Goal: Information Seeking & Learning: Check status

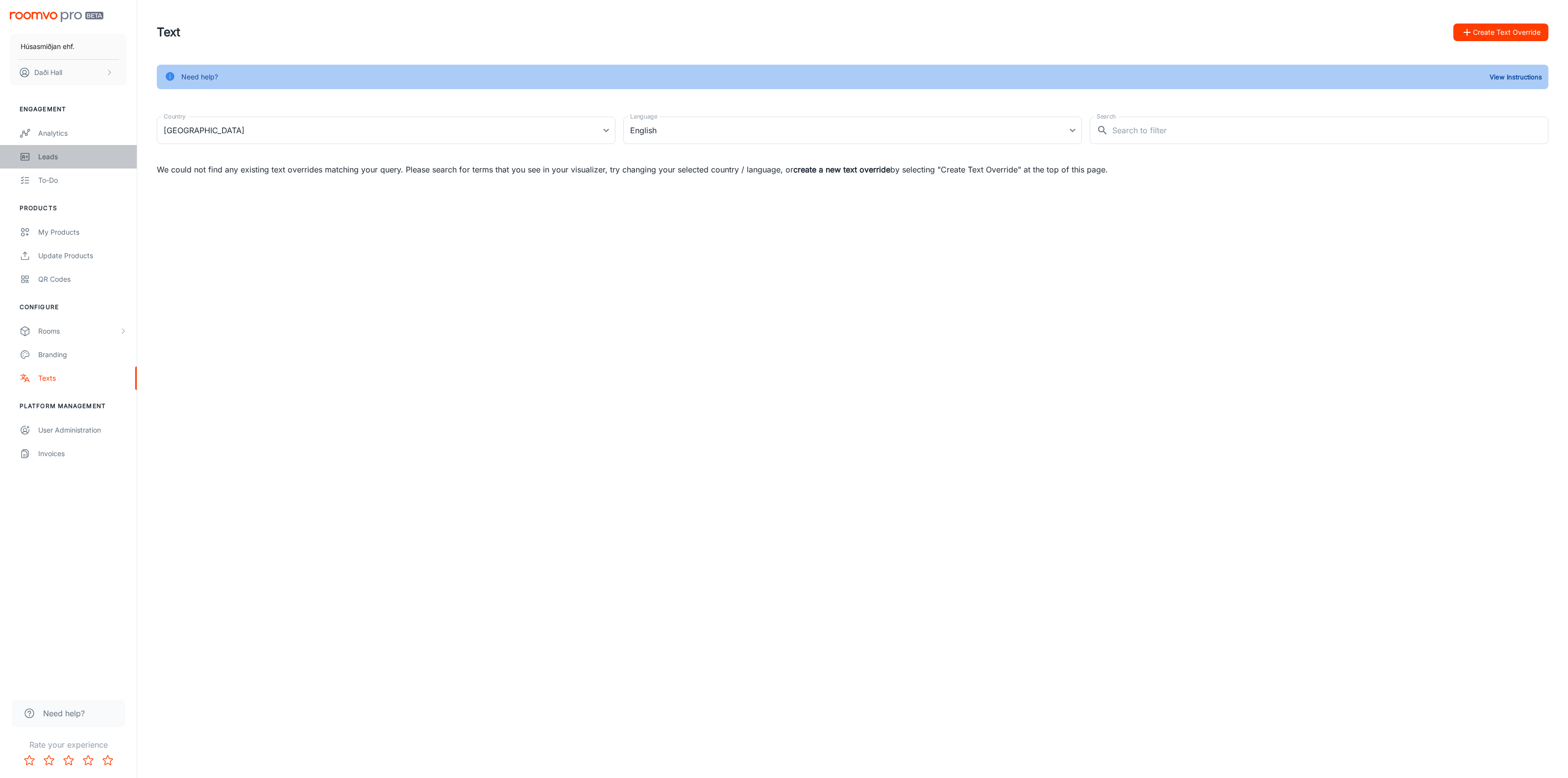
click at [66, 161] on div "Leads" at bounding box center [82, 156] width 89 height 11
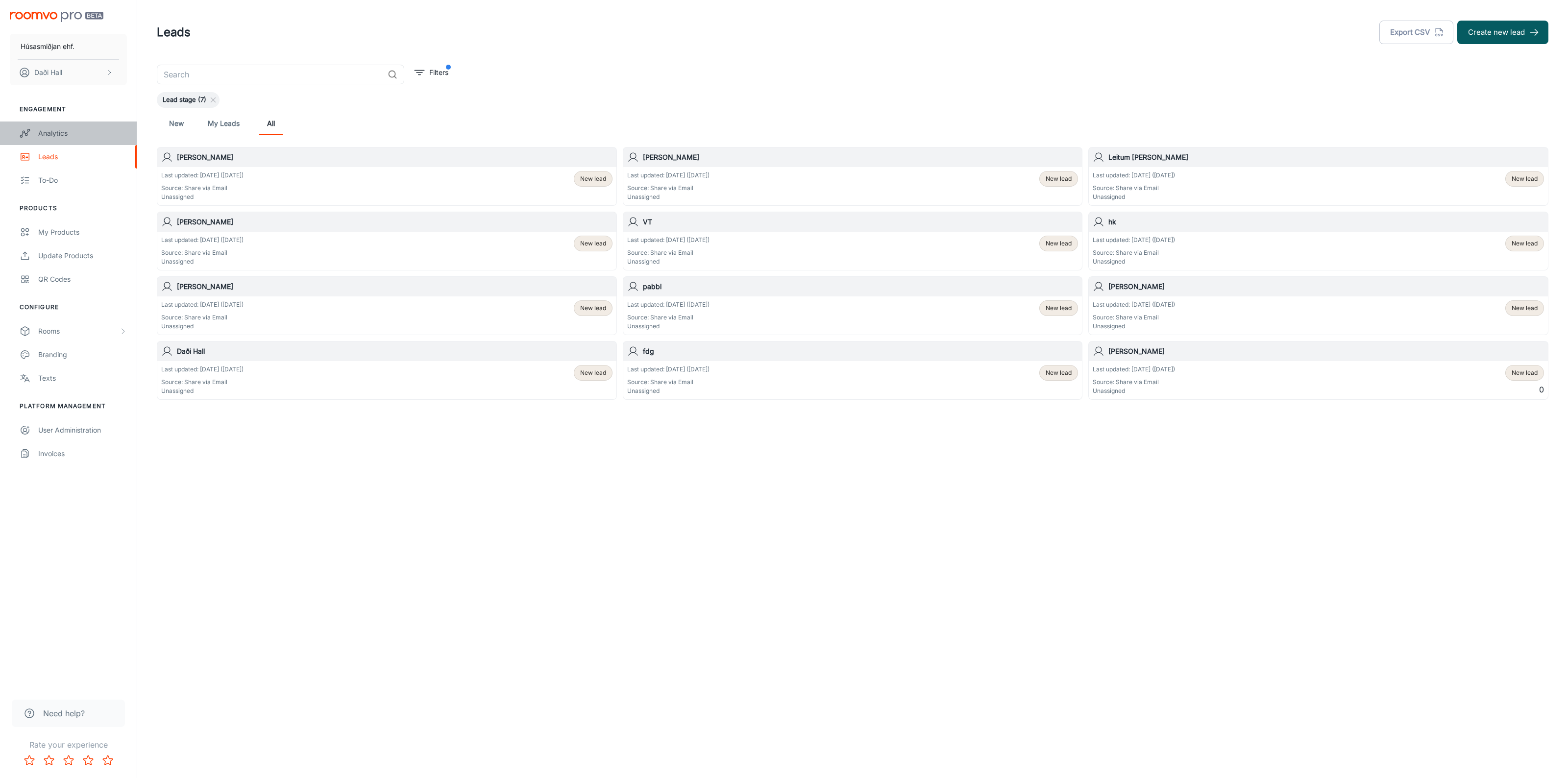
click at [42, 131] on div "Analytics" at bounding box center [82, 133] width 89 height 11
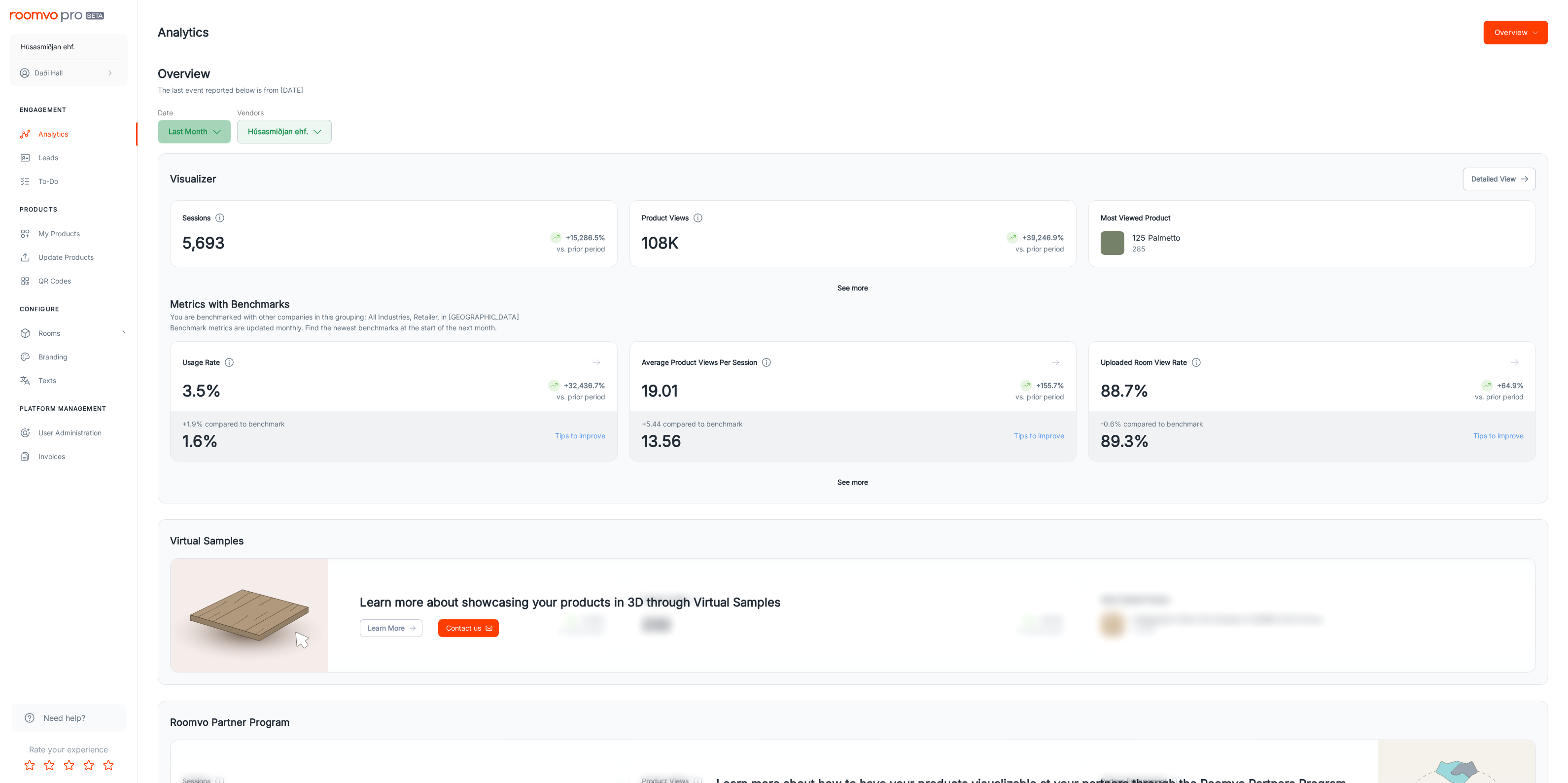
click at [212, 129] on icon "button" at bounding box center [216, 132] width 11 height 11
select select "8"
select select "2025"
select select "8"
select select "2025"
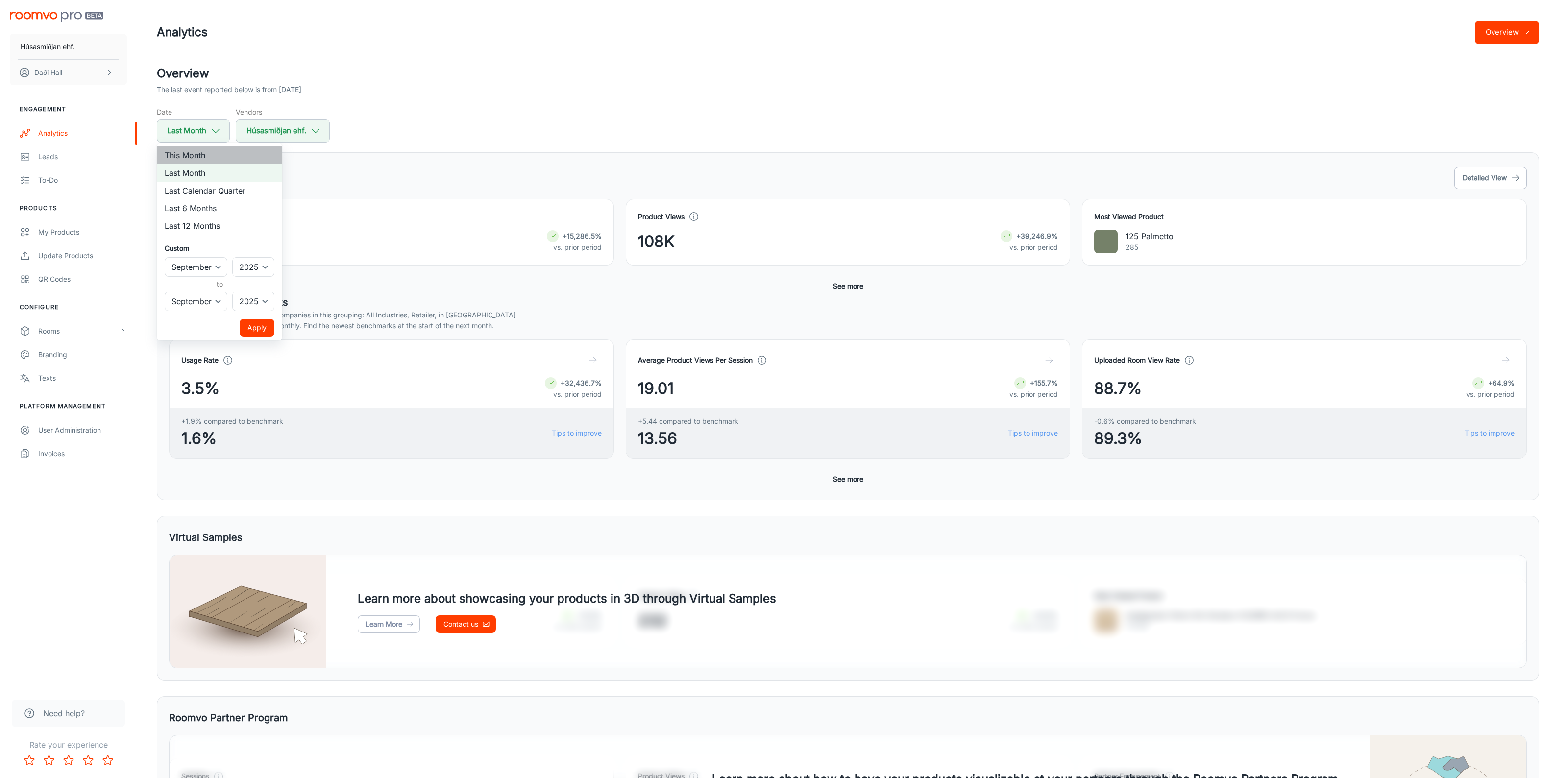
click at [207, 154] on li "This Month" at bounding box center [219, 156] width 126 height 18
select select "9"
click at [260, 328] on button "Apply" at bounding box center [257, 328] width 35 height 18
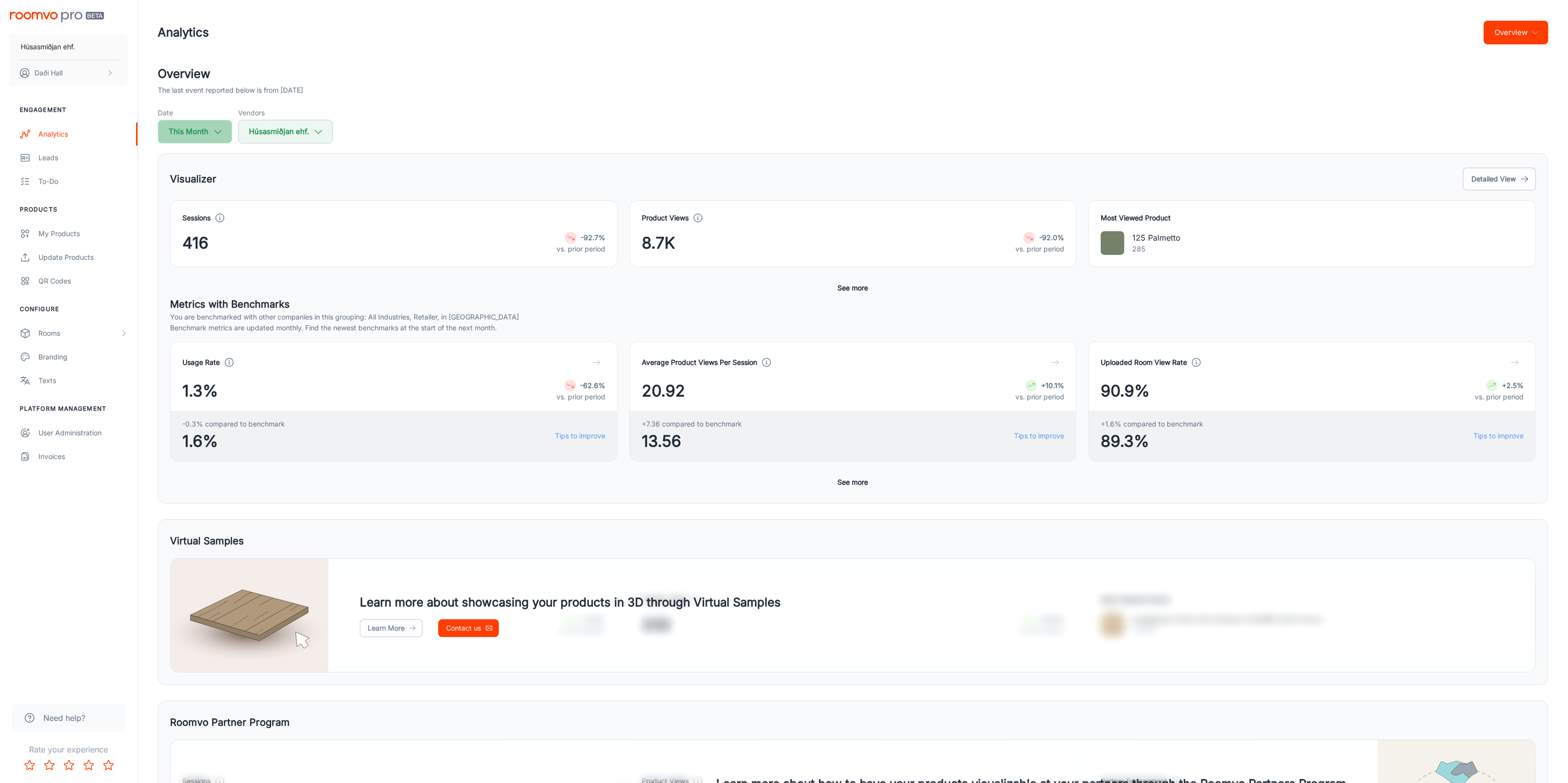
click at [206, 133] on button "This Month" at bounding box center [195, 132] width 74 height 24
select select "9"
select select "2025"
select select "9"
select select "2025"
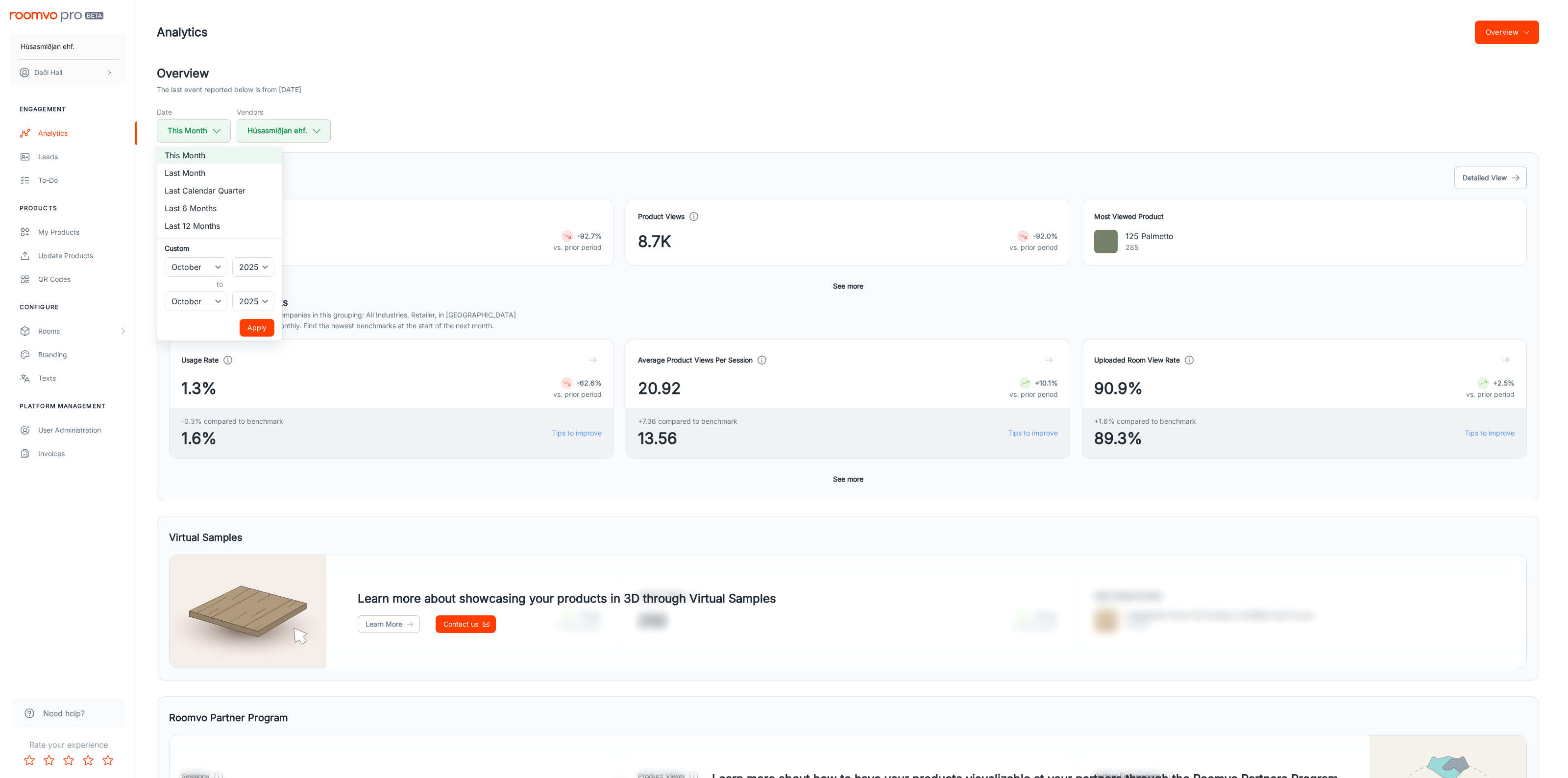
click at [533, 121] on div at bounding box center [784, 389] width 1568 height 778
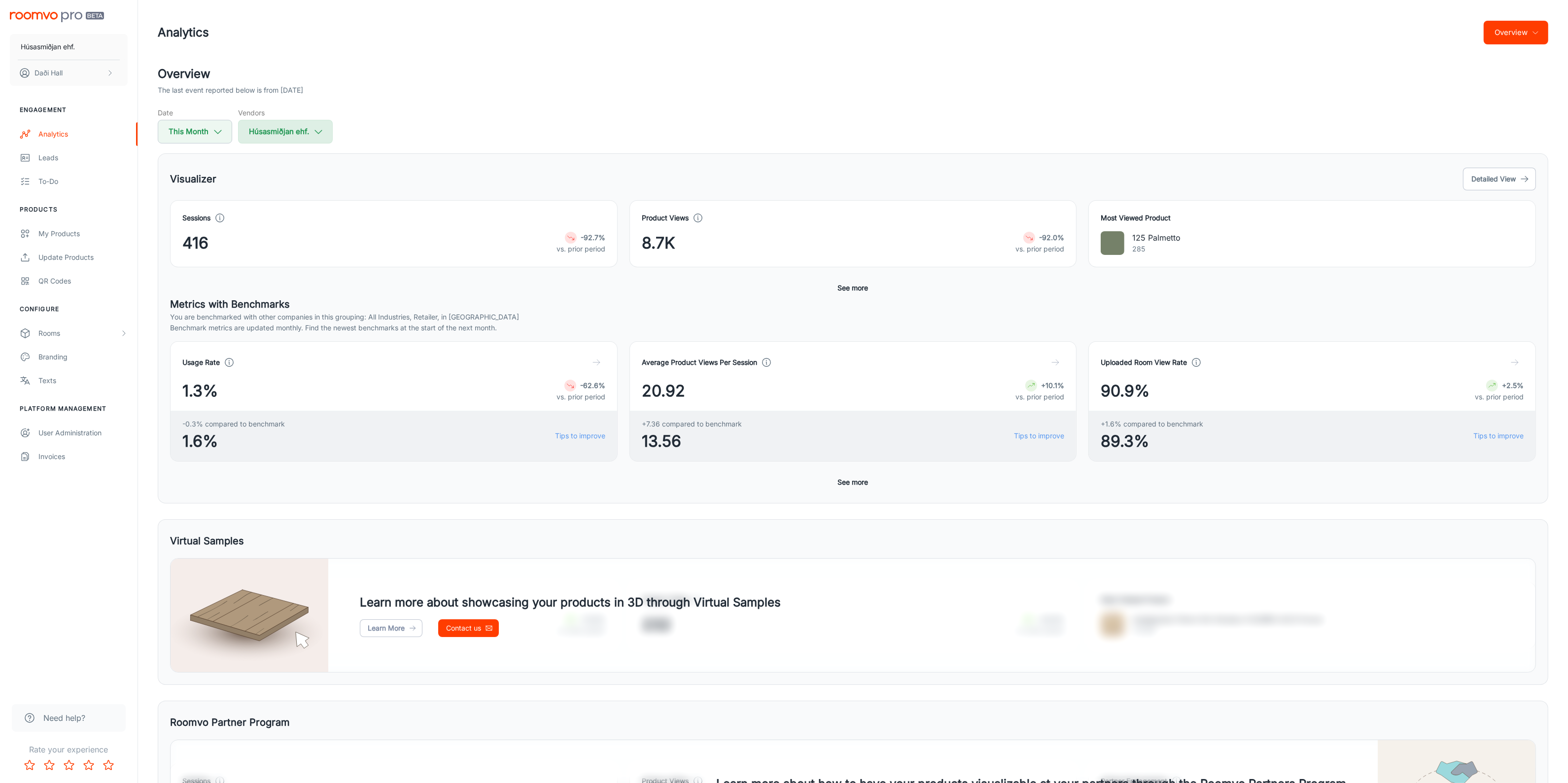
click at [313, 137] on button "Húsasmiðjan ehf." at bounding box center [285, 132] width 94 height 24
click at [429, 121] on div at bounding box center [789, 392] width 1578 height 783
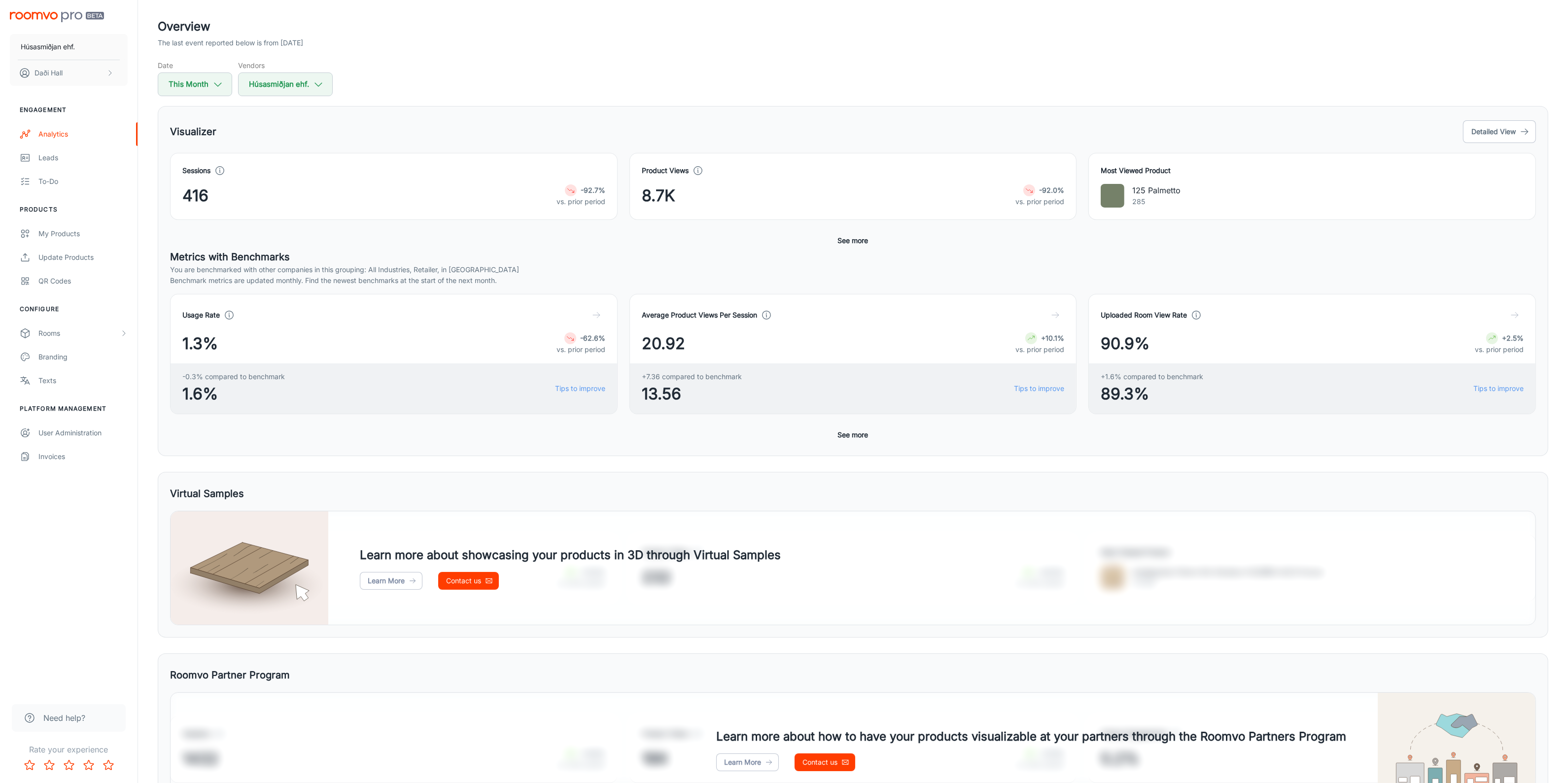
scroll to position [124, 0]
